Goal: Find specific page/section: Find specific page/section

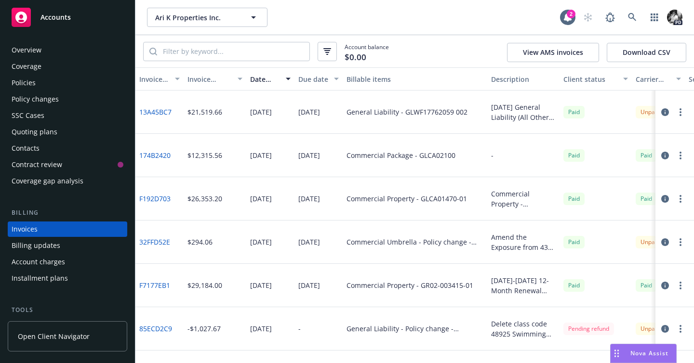
click at [641, 354] on span "Nova Assist" at bounding box center [649, 353] width 38 height 8
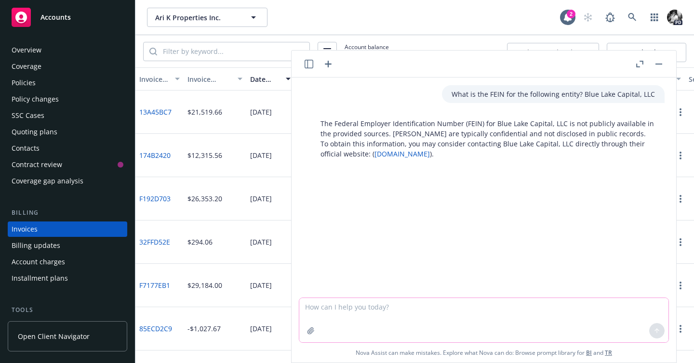
click at [536, 306] on textarea at bounding box center [483, 320] width 369 height 44
type textarea "How many employees does Newfront have?"
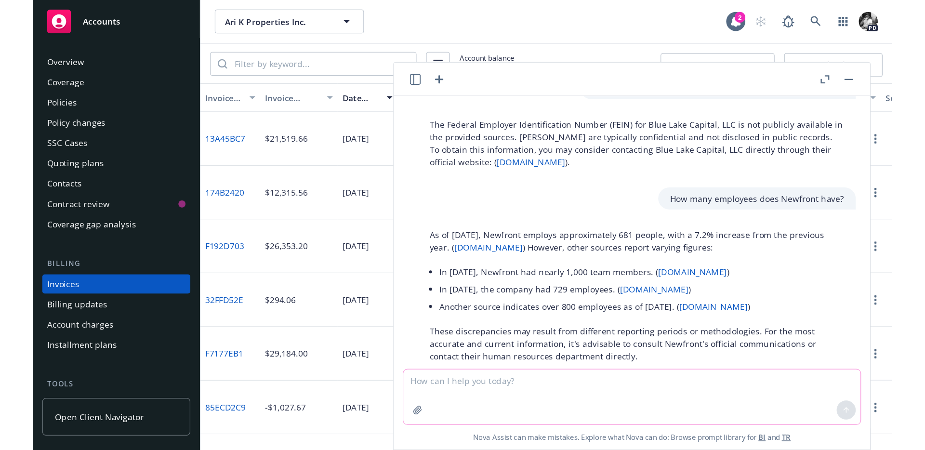
scroll to position [45, 0]
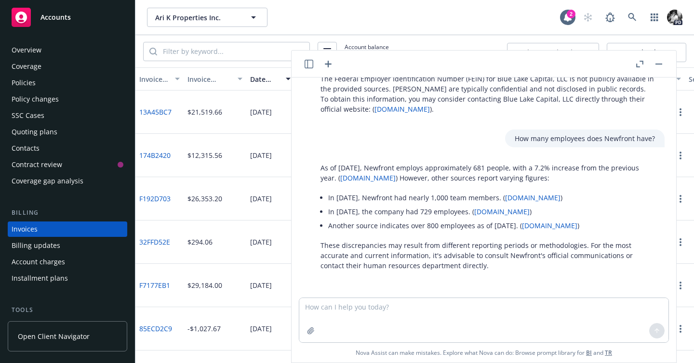
click at [662, 61] on button "button" at bounding box center [659, 64] width 12 height 12
